Goal: Transaction & Acquisition: Purchase product/service

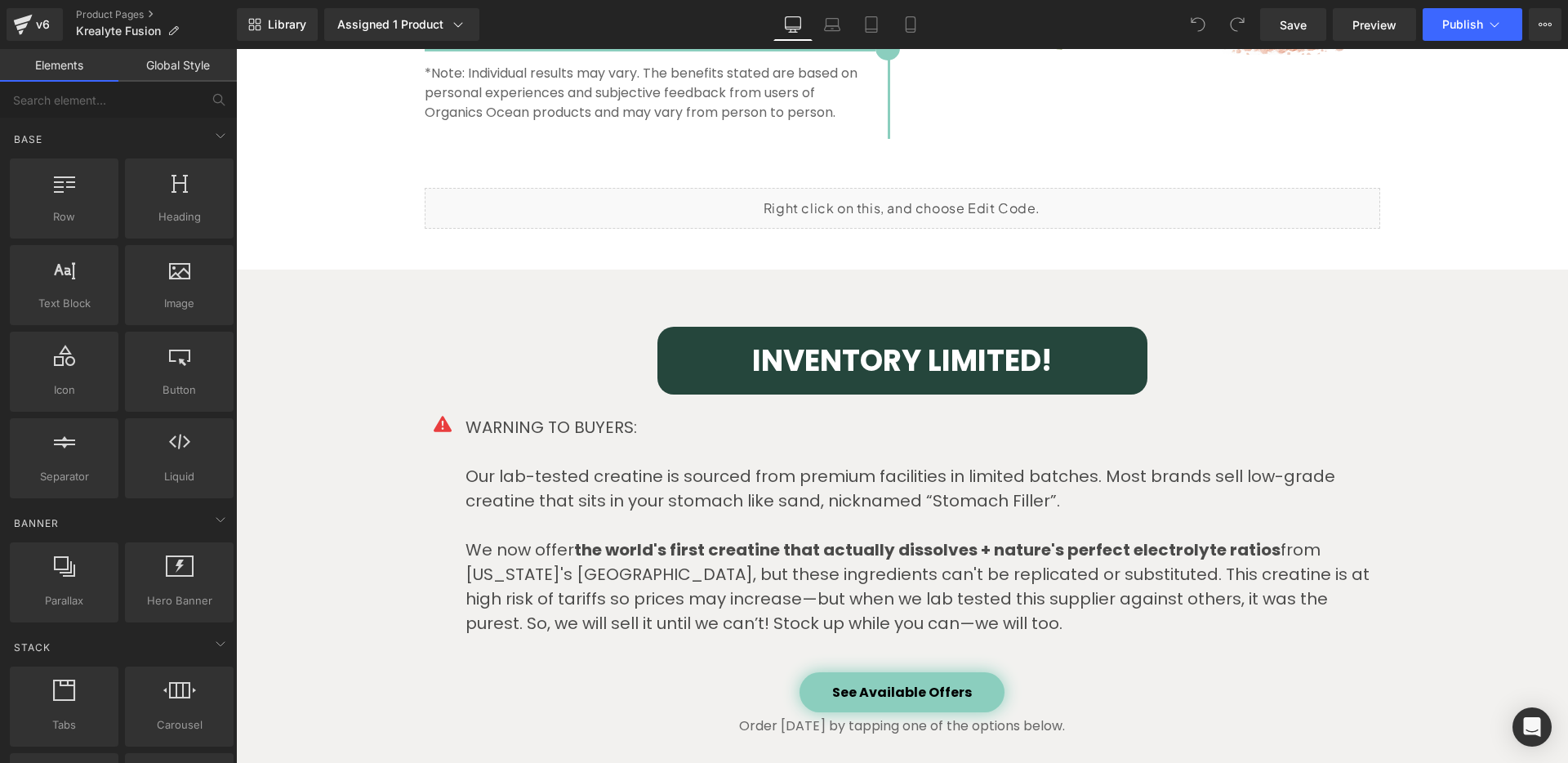
scroll to position [4044, 0]
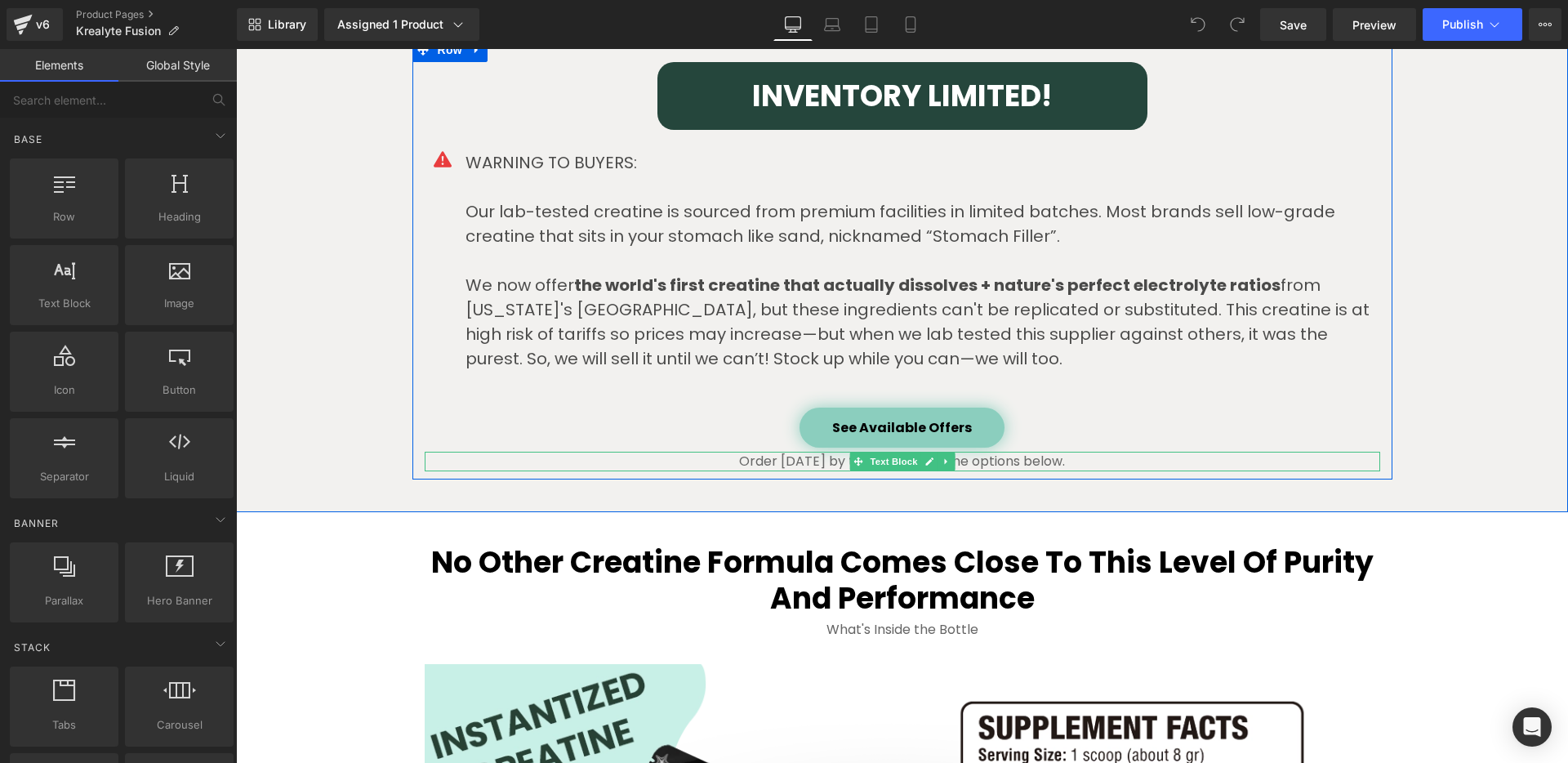
click at [754, 461] on p "Order [DATE] by tapping one of the options below." at bounding box center [902, 461] width 956 height 20
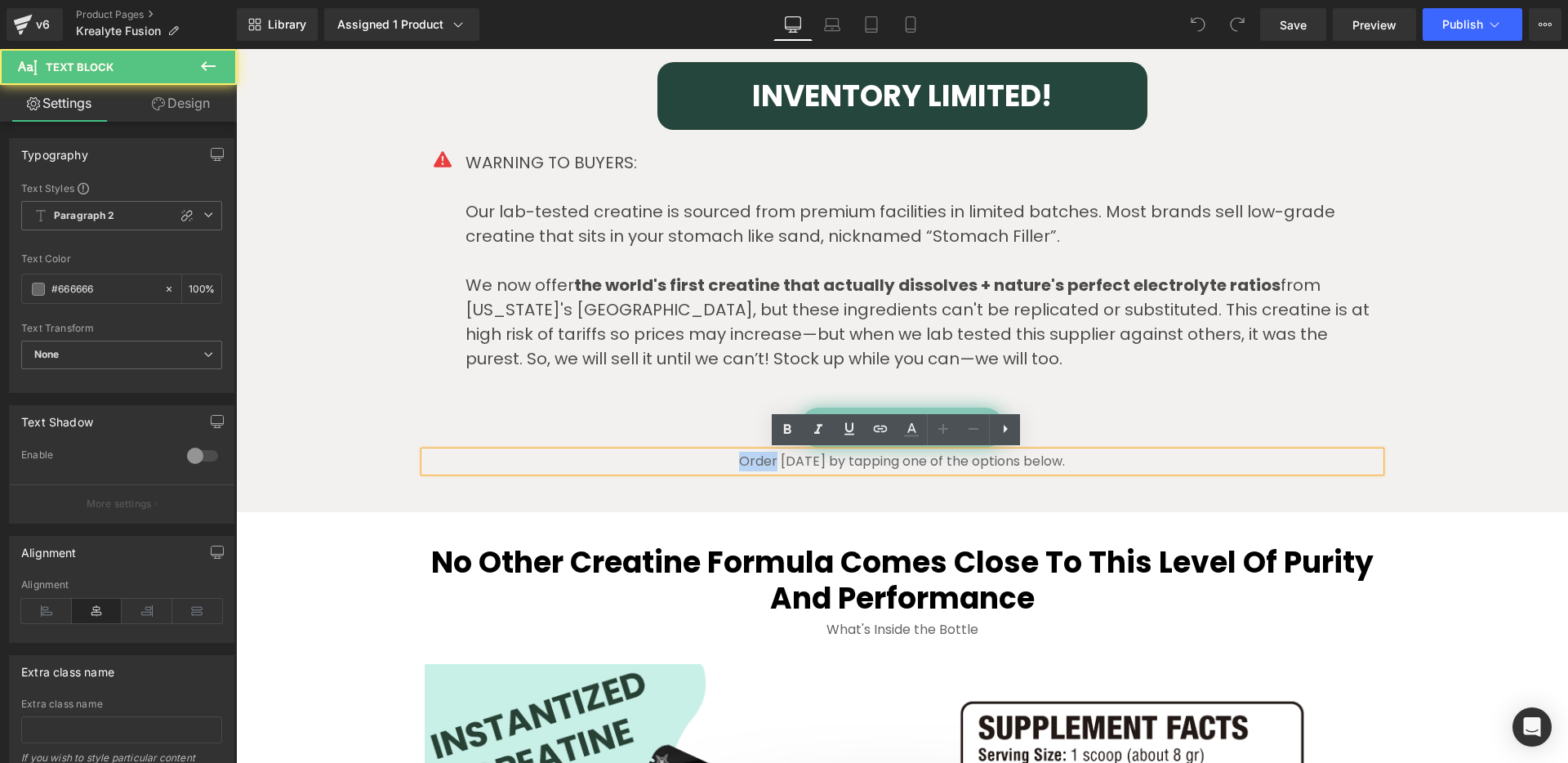
click at [754, 461] on p "Order [DATE] by tapping one of the options below." at bounding box center [902, 461] width 956 height 20
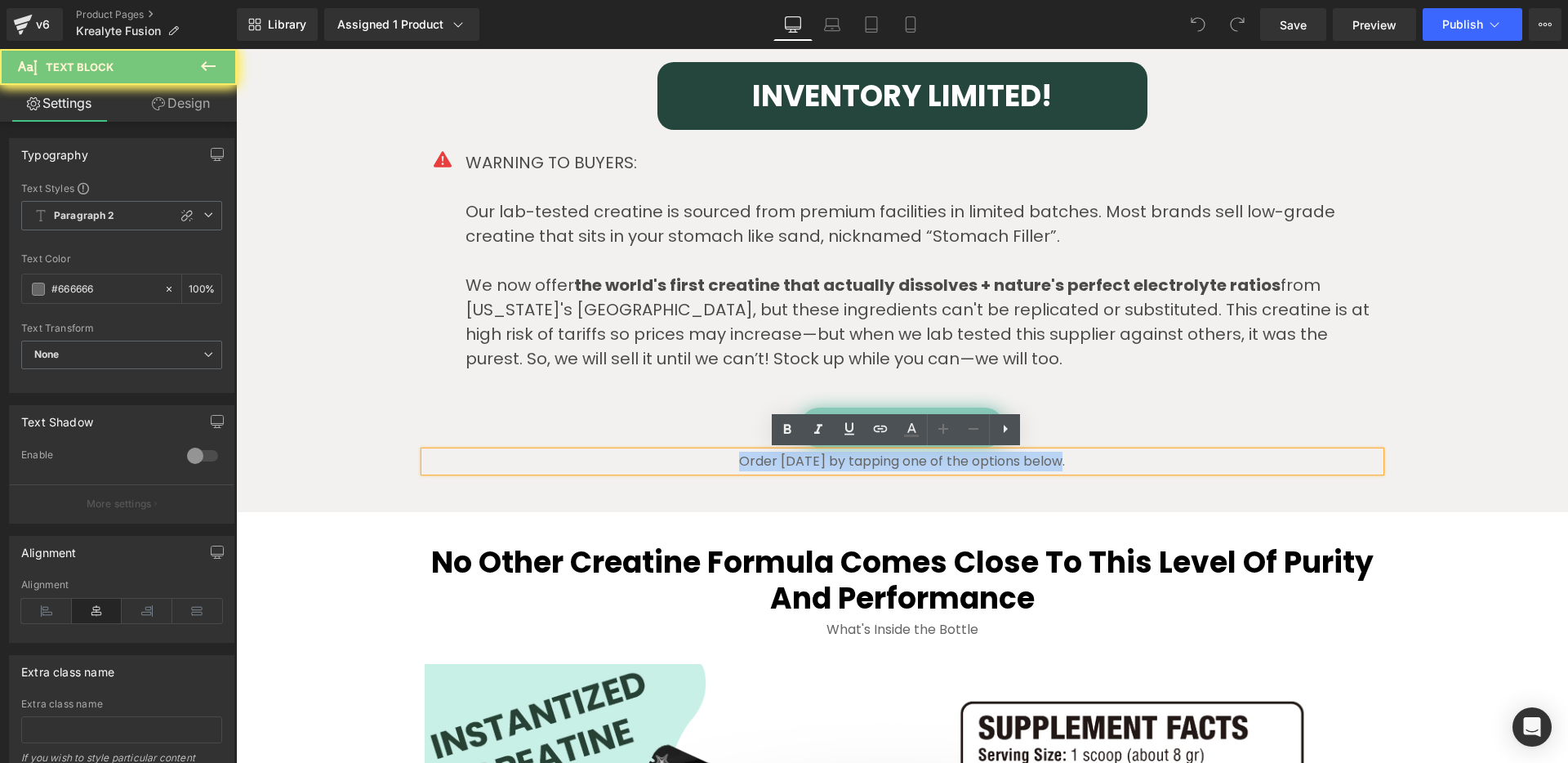
click at [754, 461] on p "Order [DATE] by tapping one of the options below." at bounding box center [902, 461] width 956 height 20
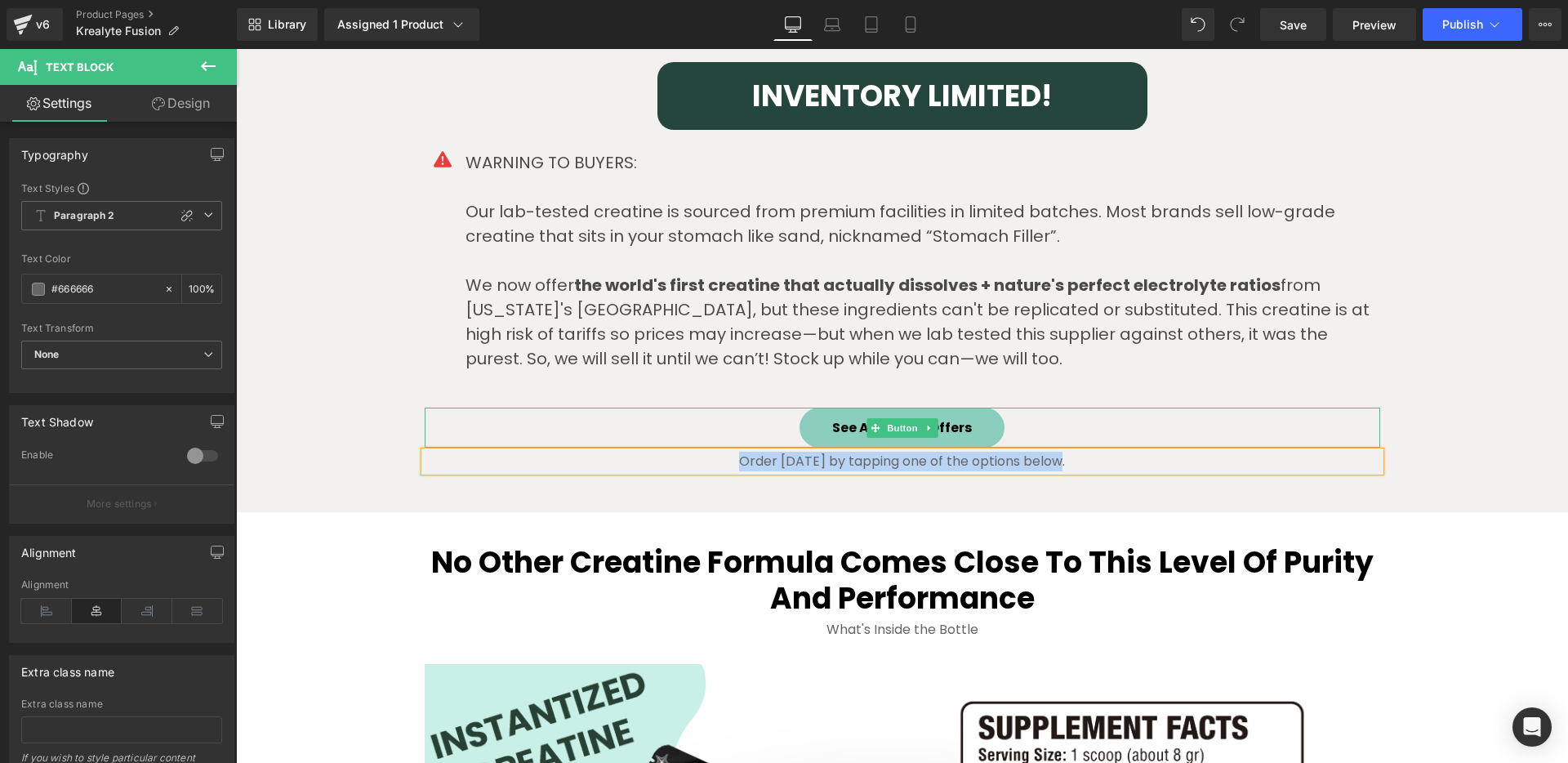
click at [962, 426] on link "See Available Offers" at bounding box center [902, 428] width 205 height 40
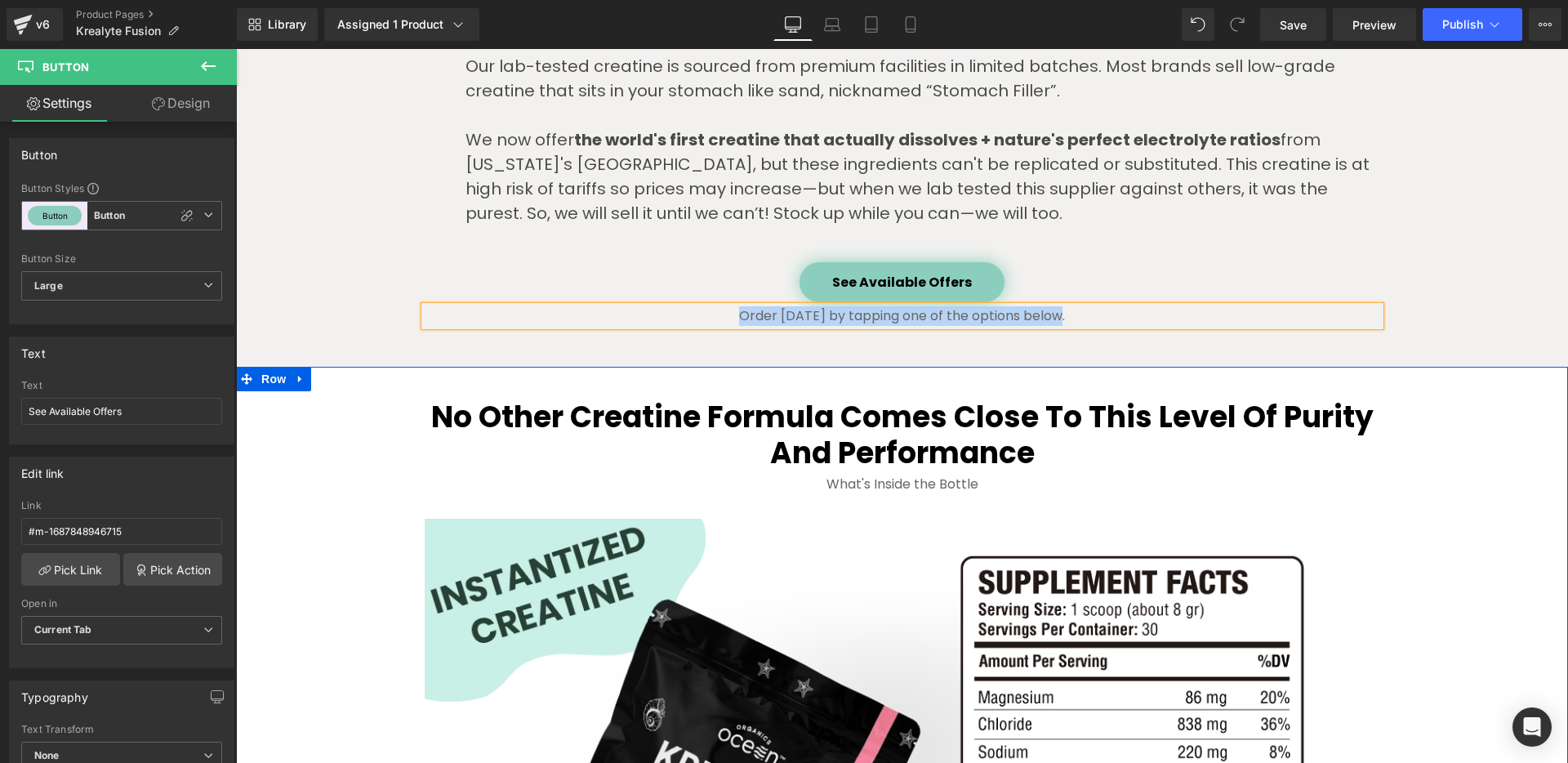
scroll to position [4105, 0]
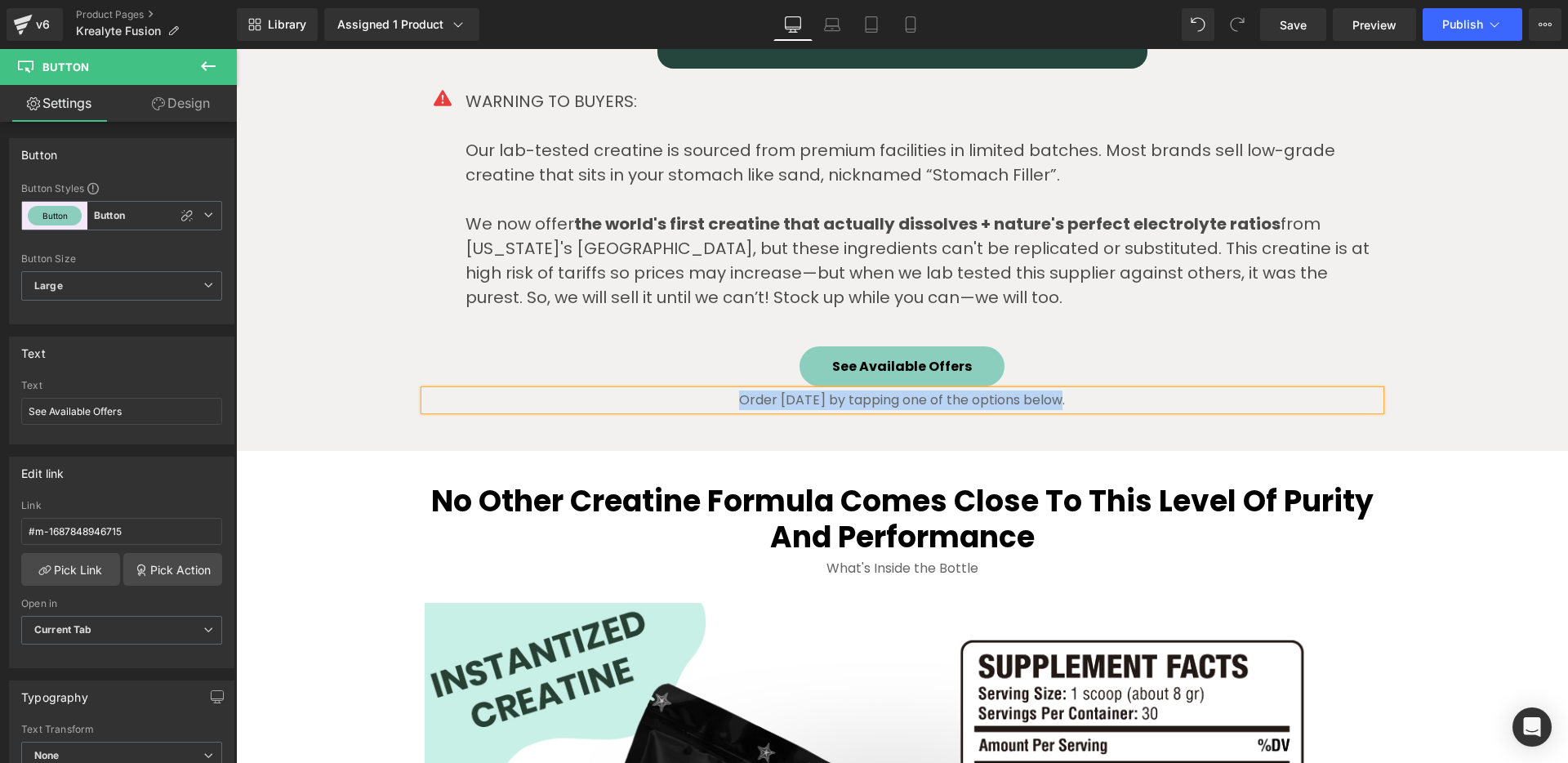
click at [968, 371] on link "See Available Offers" at bounding box center [902, 366] width 205 height 40
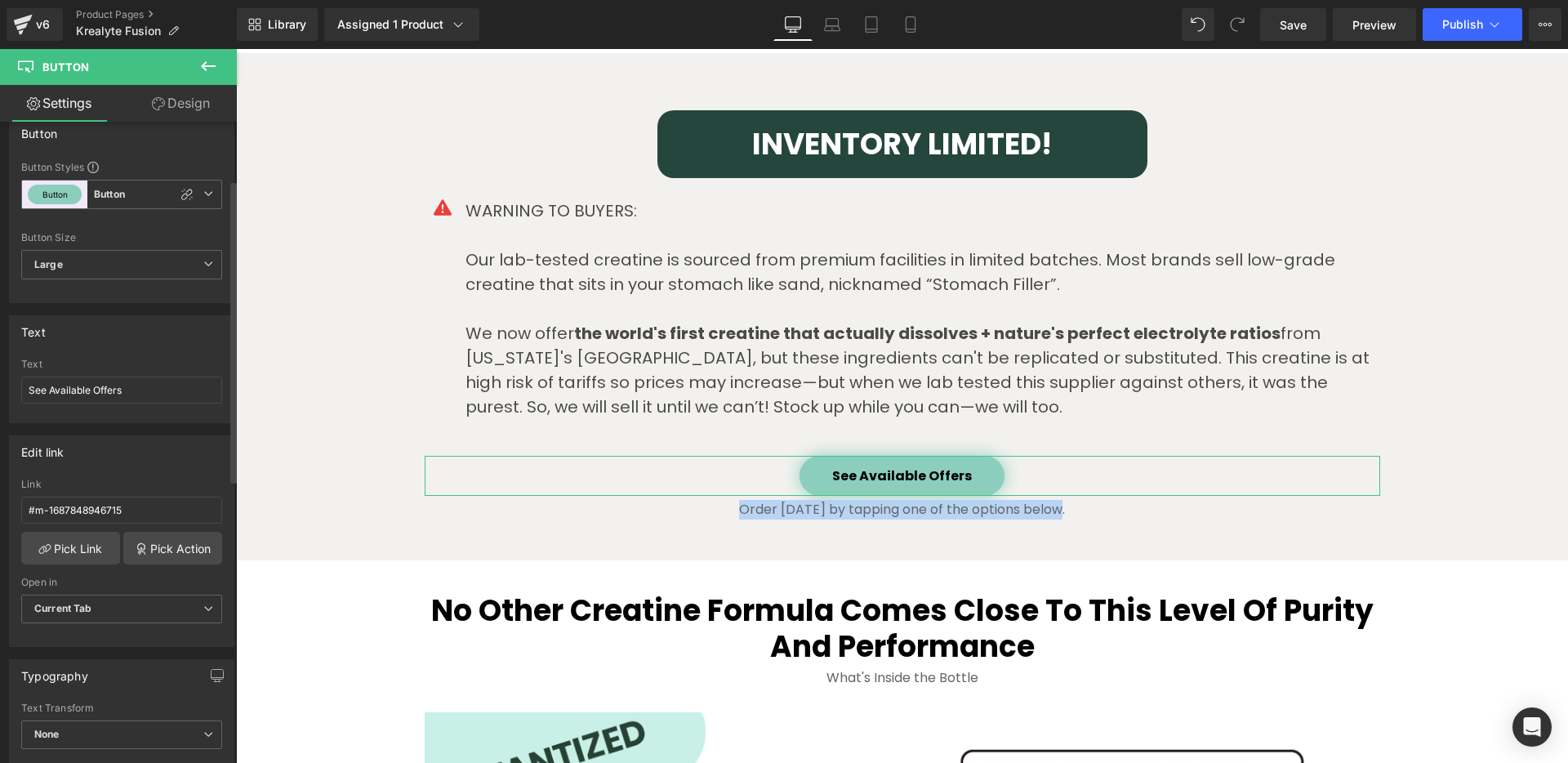
scroll to position [0, 0]
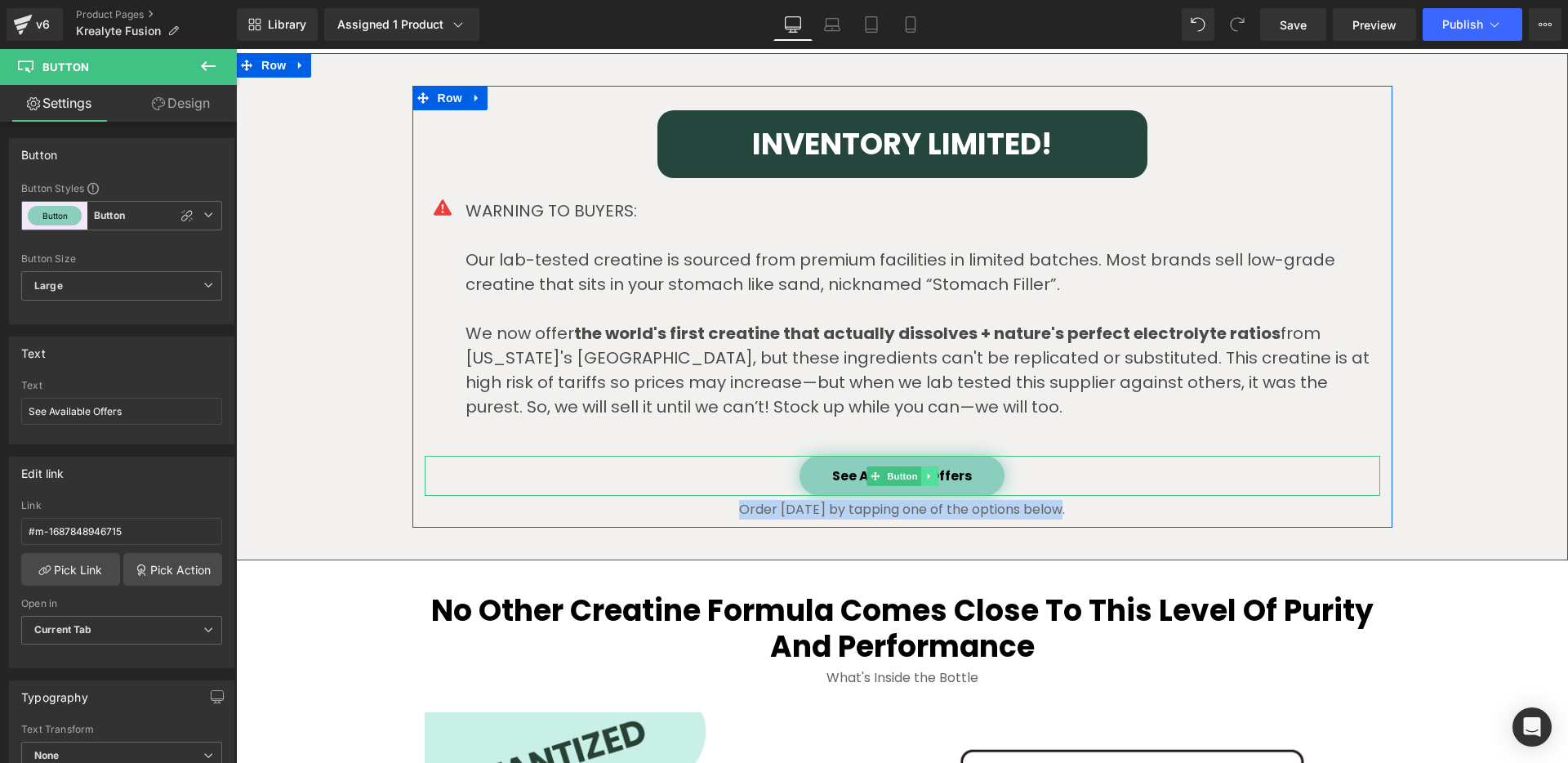
click at [926, 480] on icon at bounding box center [929, 476] width 9 height 9
click at [822, 477] on link "See Available Offers" at bounding box center [902, 476] width 205 height 40
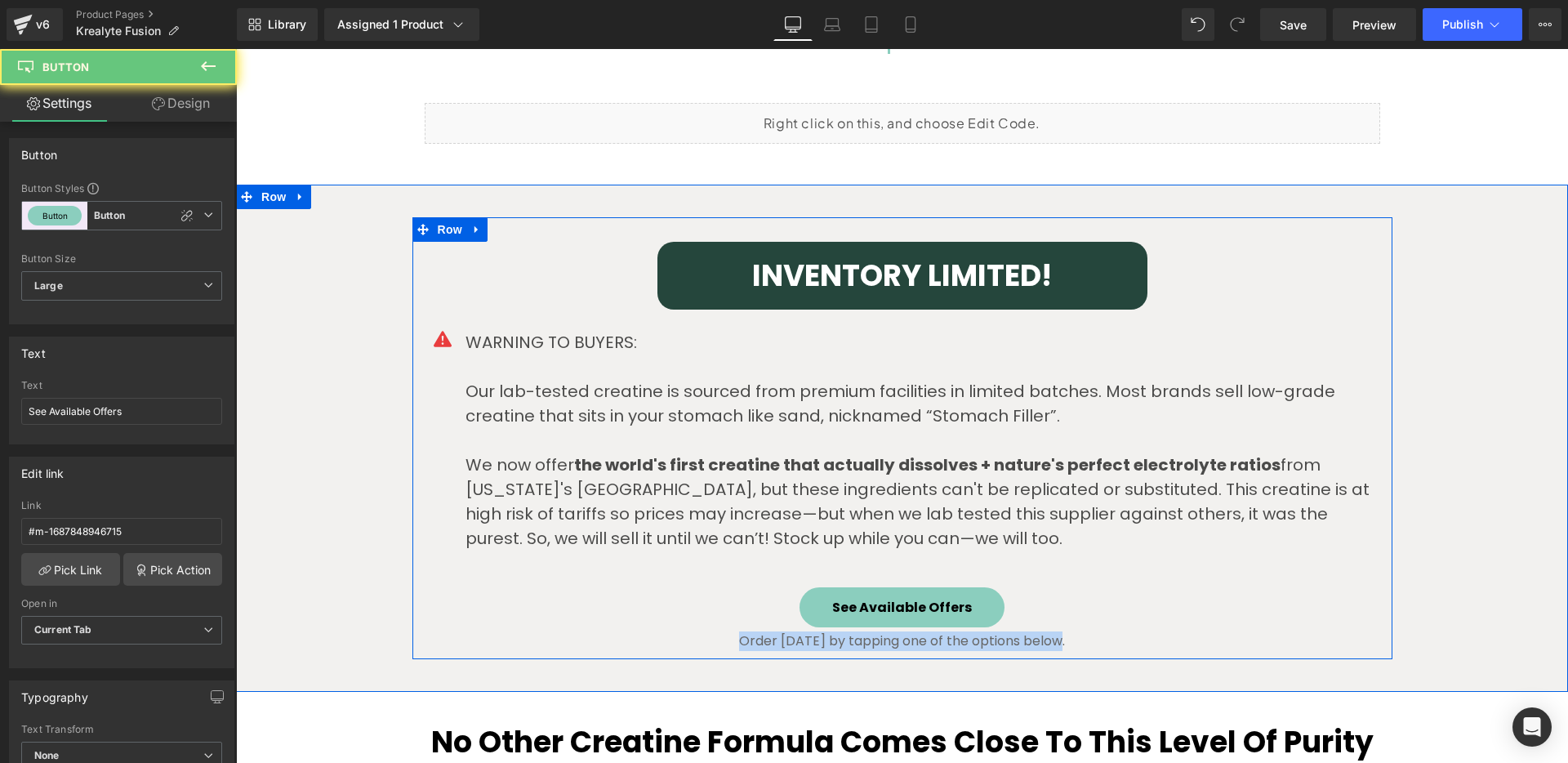
click at [822, 477] on div "INVENTORY LIMITED! Heading Row Icon WARNING TO BUYERS: Our lab-tested creatine …" at bounding box center [903, 446] width 981 height 409
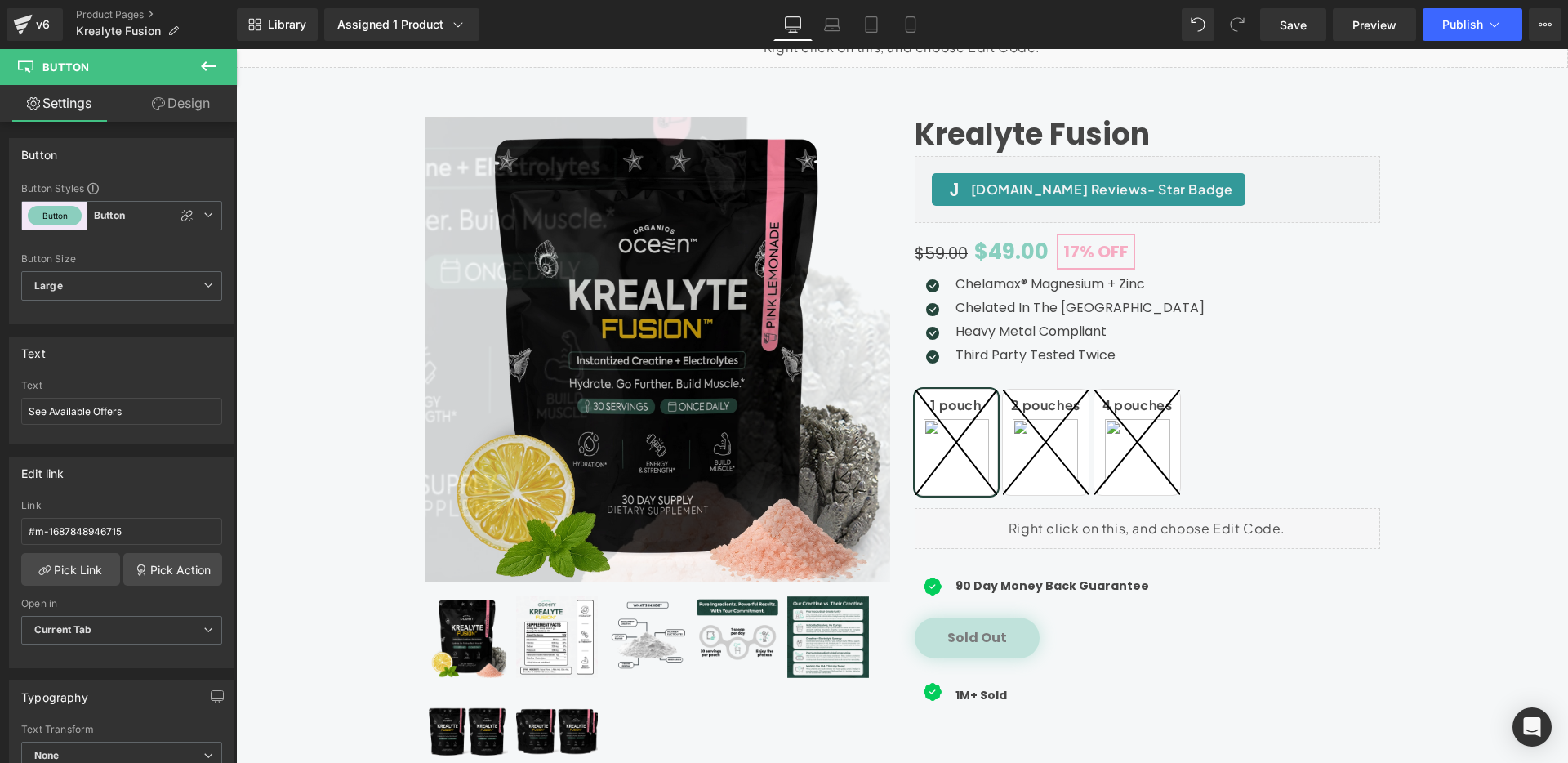
scroll to position [131, 0]
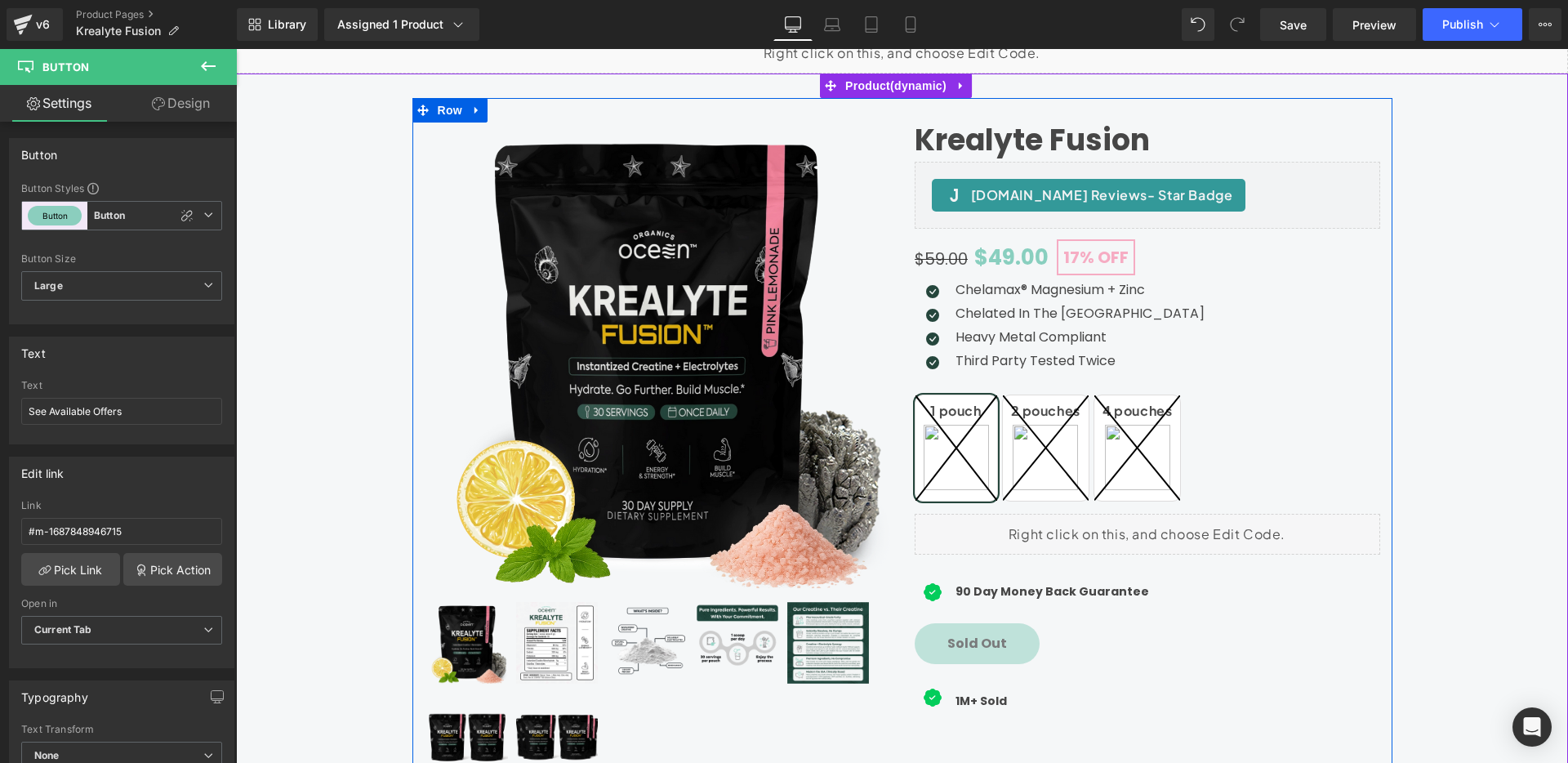
click at [1110, 654] on span "(P) Cart Button" at bounding box center [1147, 643] width 74 height 20
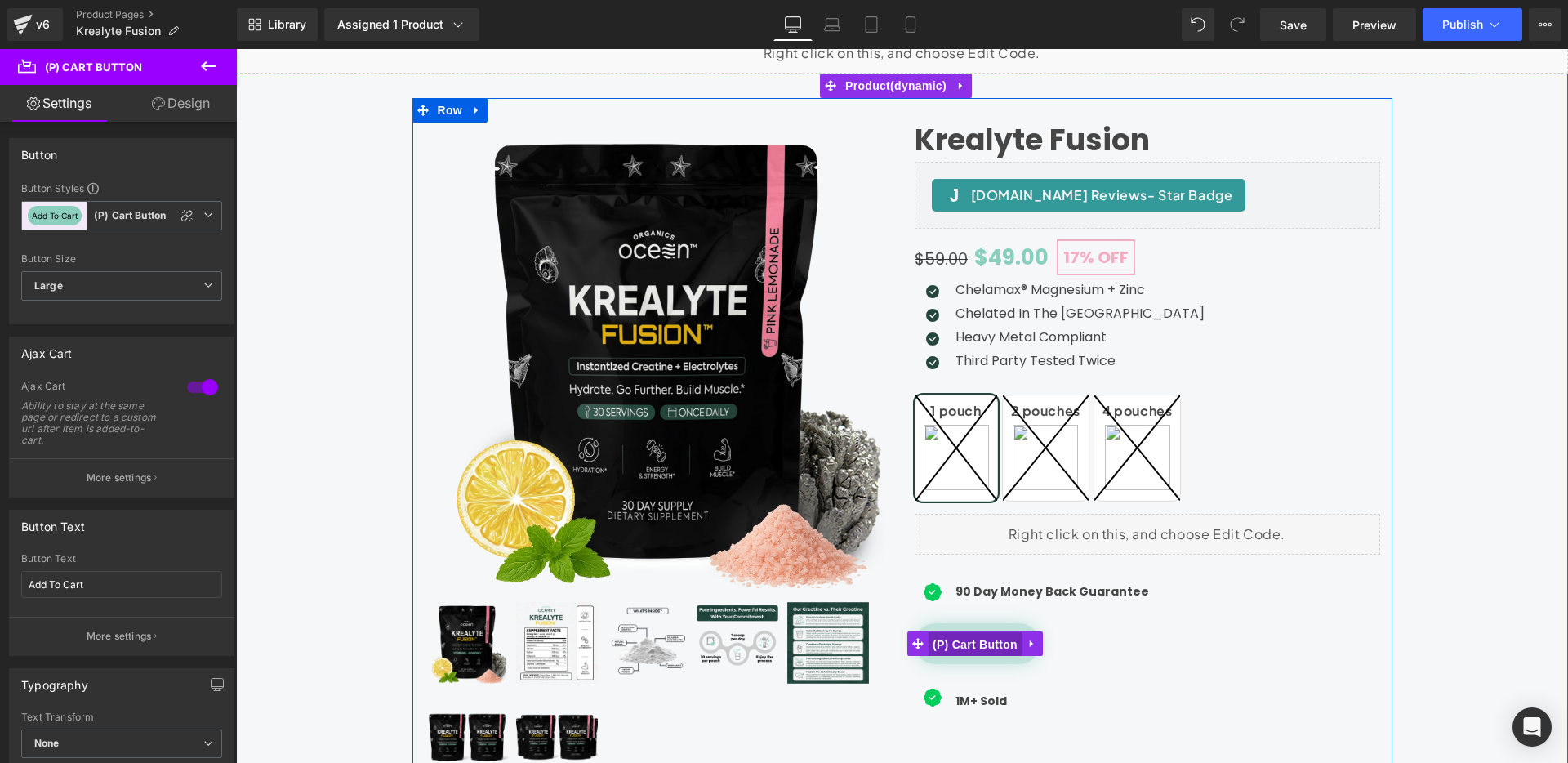
click at [985, 648] on span "(P) Cart Button" at bounding box center [975, 644] width 93 height 24
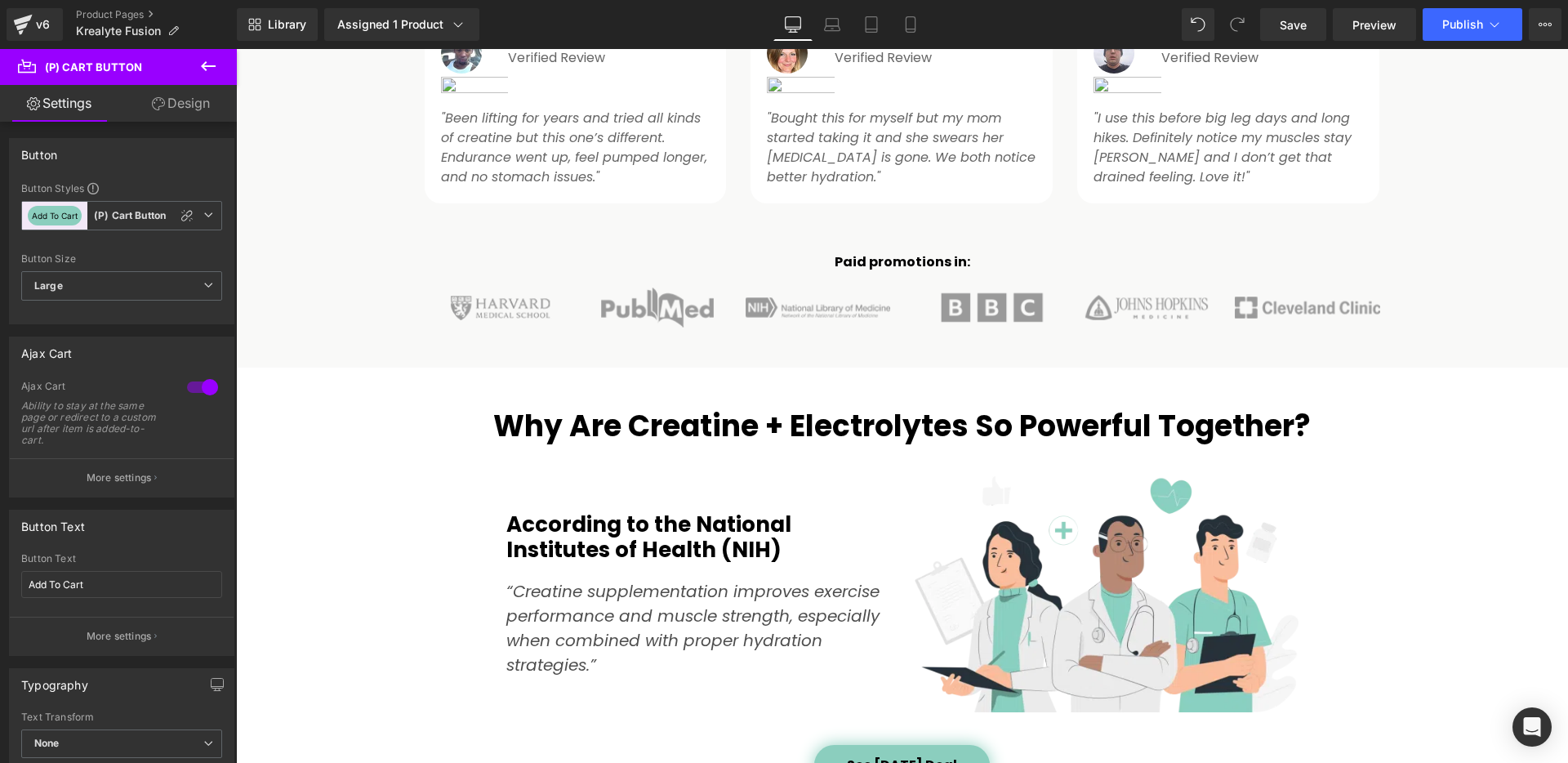
scroll to position [1431, 0]
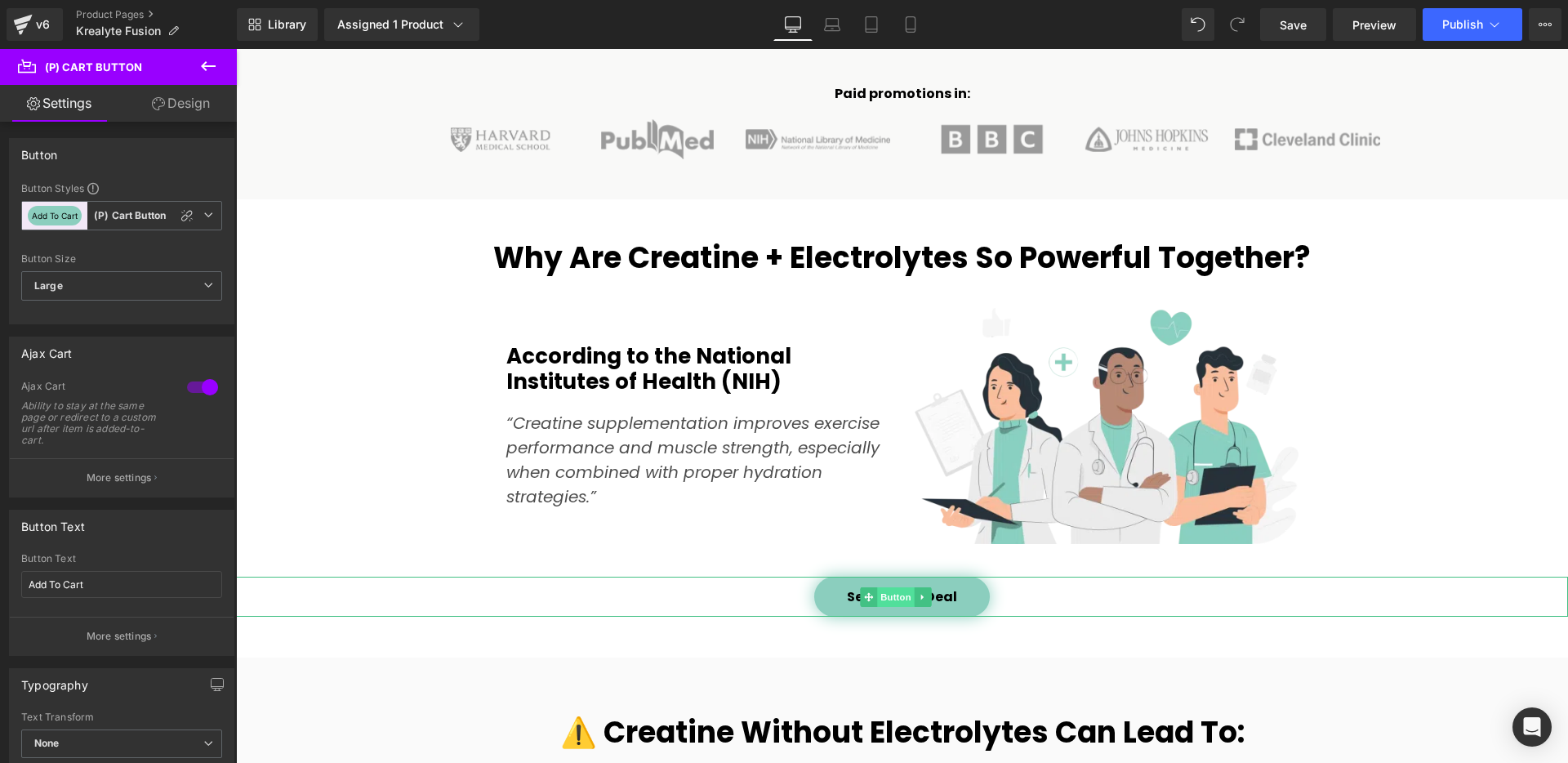
click at [879, 602] on span "Button" at bounding box center [896, 597] width 38 height 20
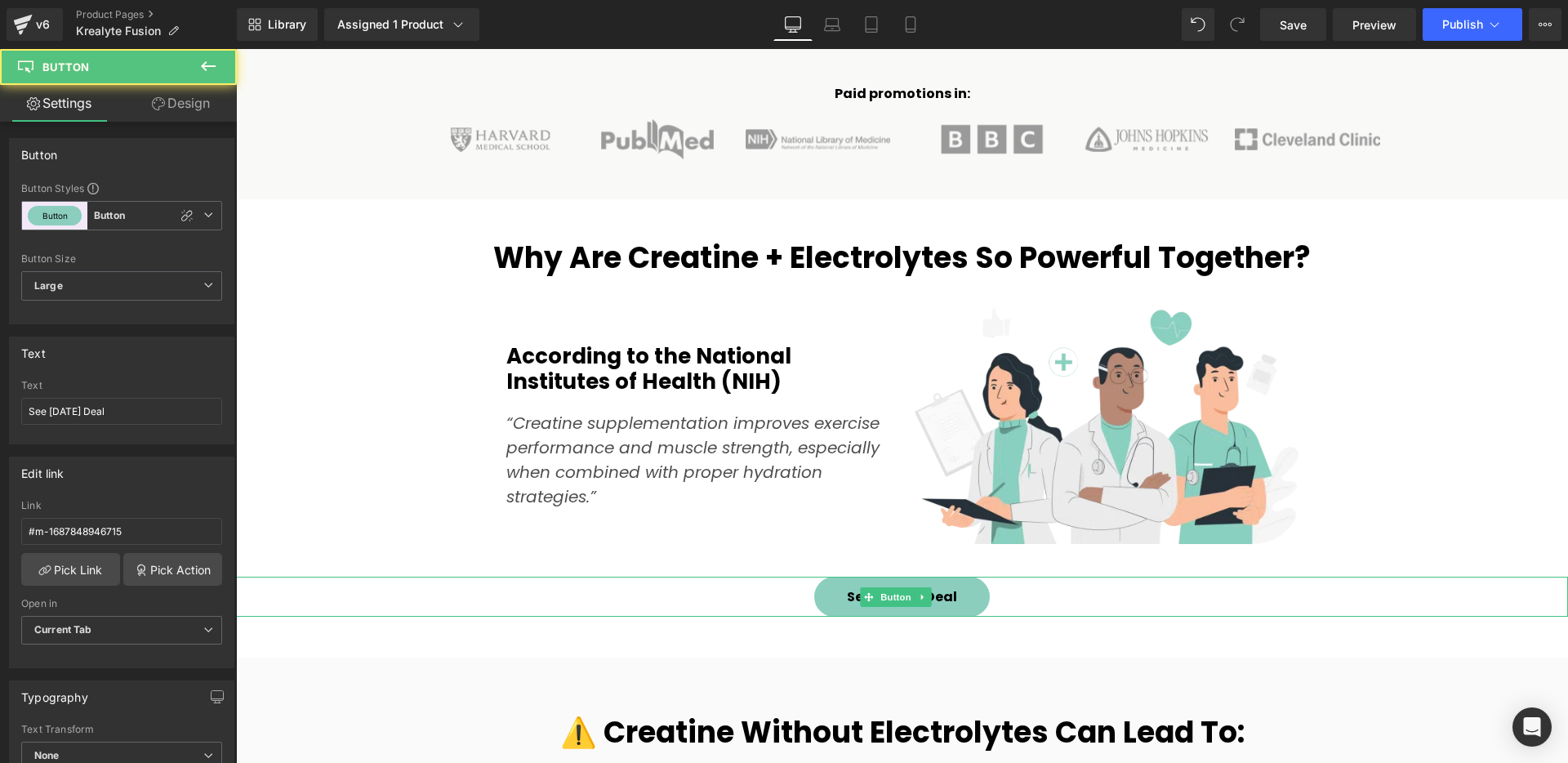
click at [846, 598] on link "See [DATE] Deal" at bounding box center [902, 596] width 175 height 40
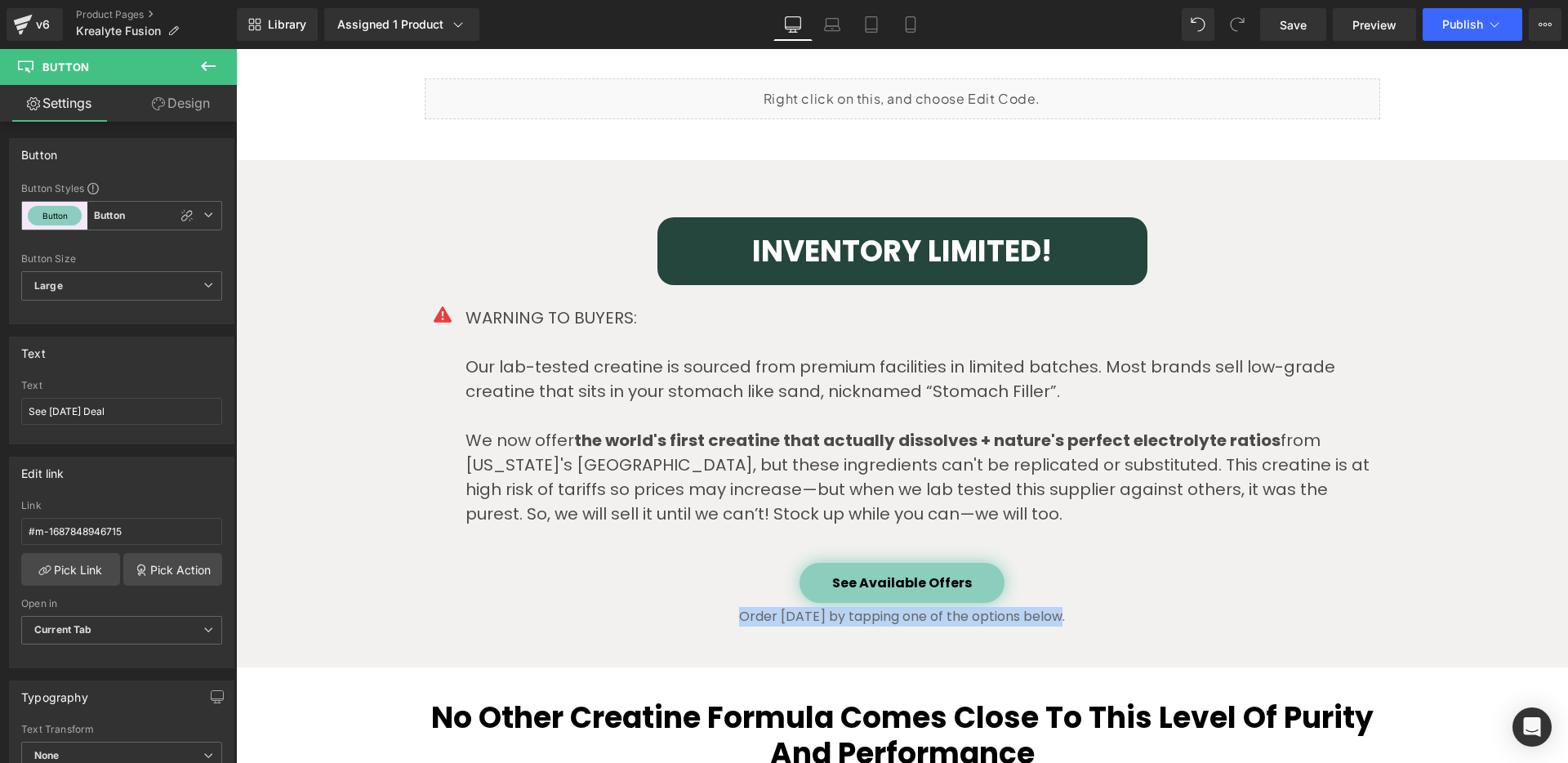
scroll to position [4145, 0]
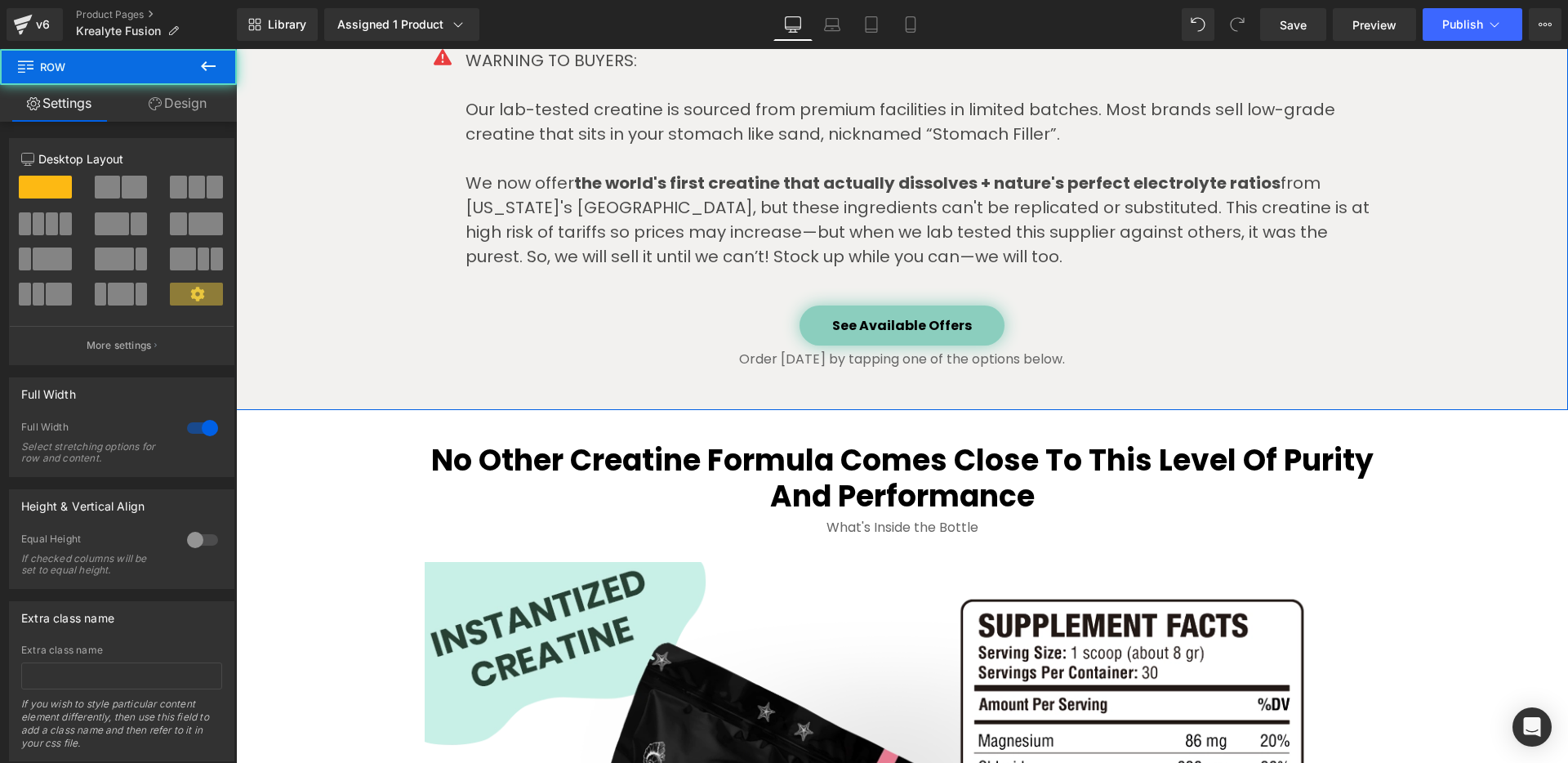
click at [1182, 390] on div "INVENTORY LIMITED! Heading Row Icon WARNING TO BUYERS: Our lab-tested creatine …" at bounding box center [901, 157] width 1332 height 508
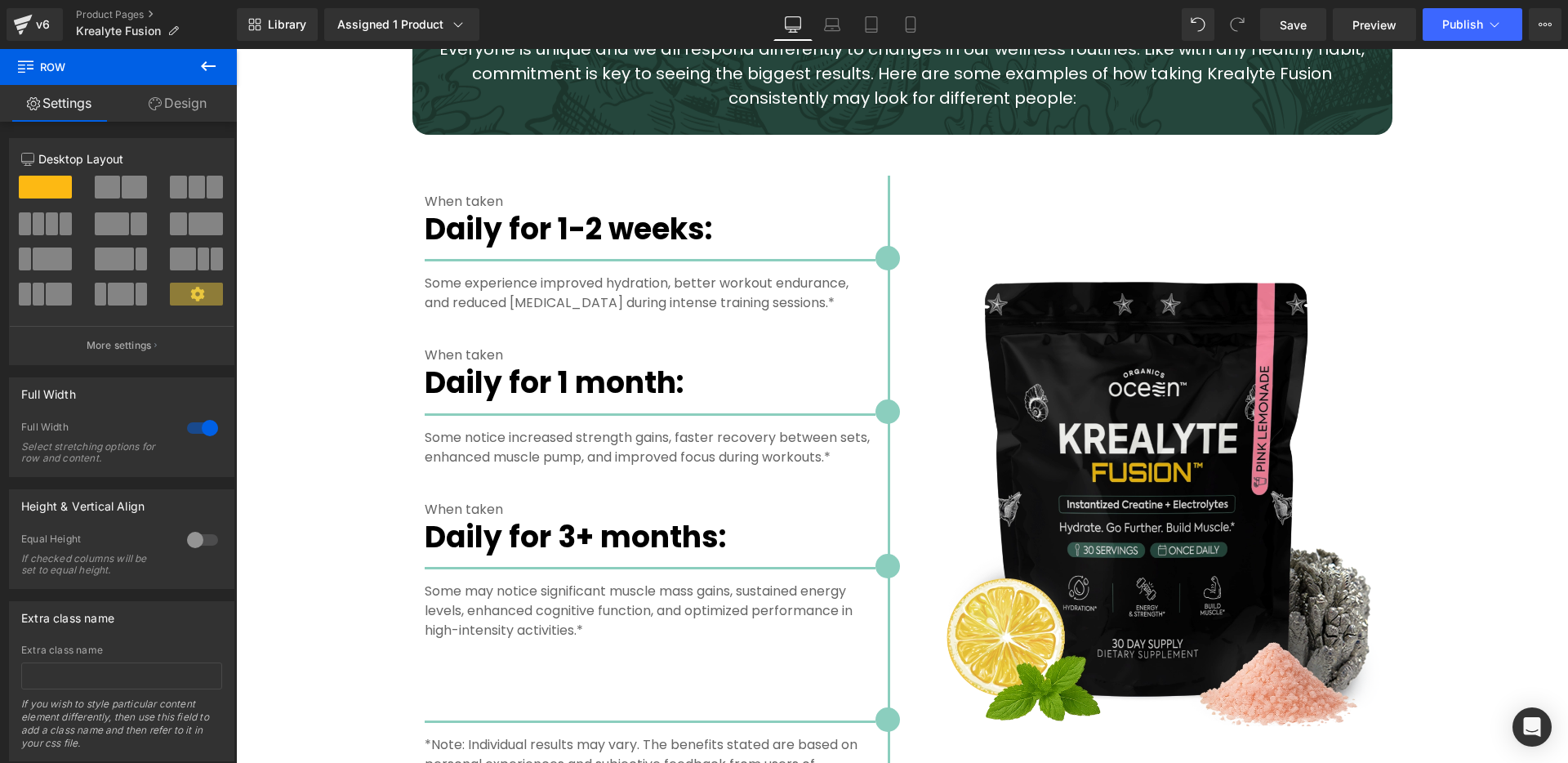
scroll to position [2939, 0]
